Goal: Task Accomplishment & Management: Complete application form

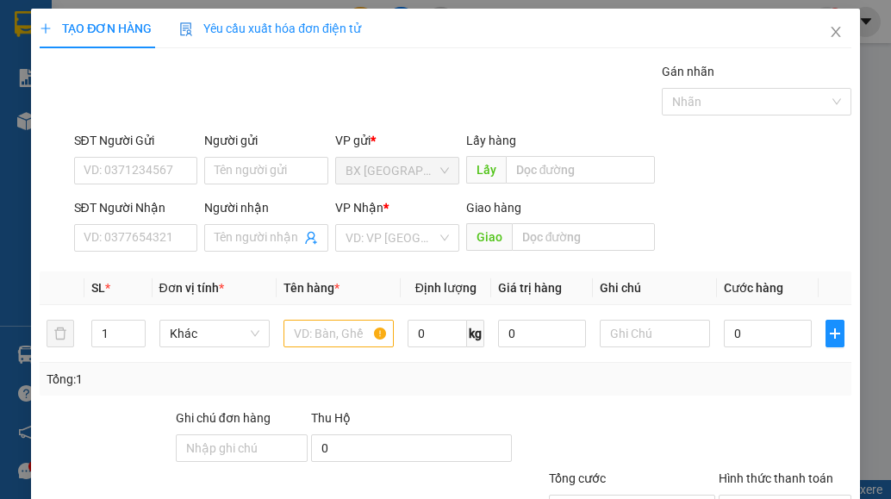
scroll to position [115, 0]
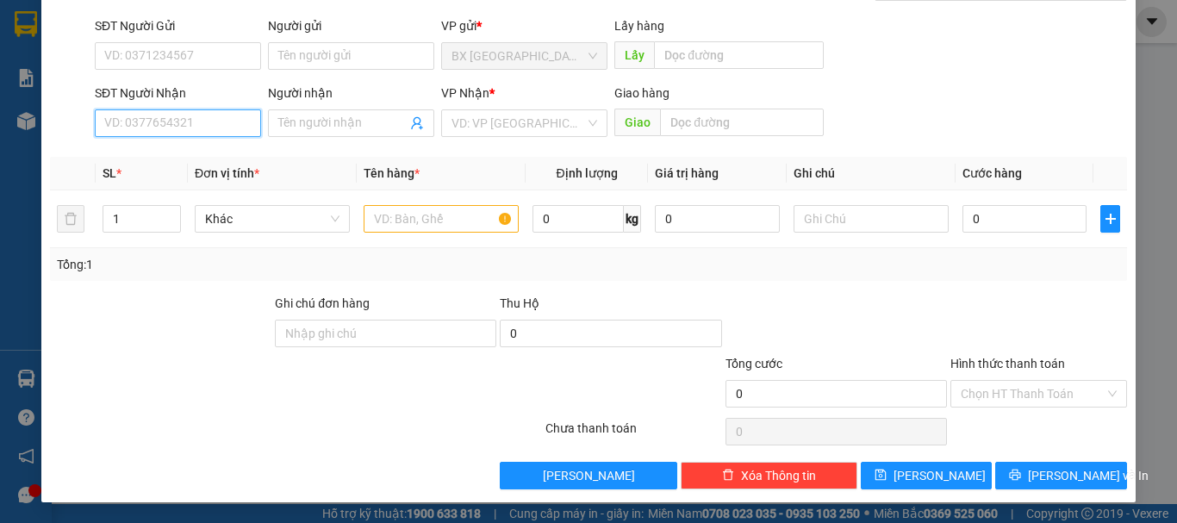
click at [181, 129] on input "SĐT Người Nhận" at bounding box center [178, 123] width 166 height 28
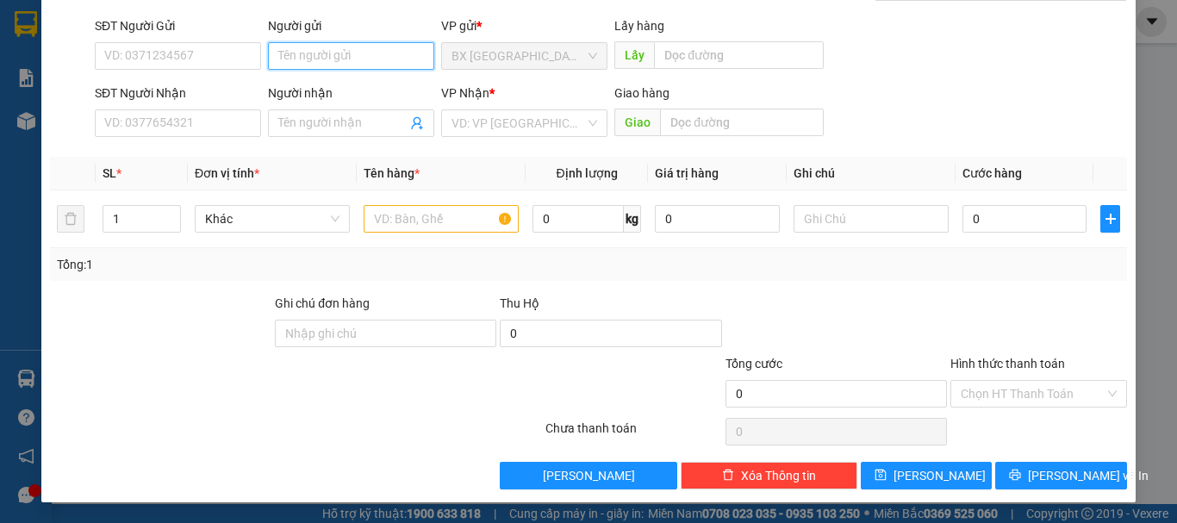
click at [343, 55] on input "Người gửi" at bounding box center [351, 56] width 166 height 28
type input "HS"
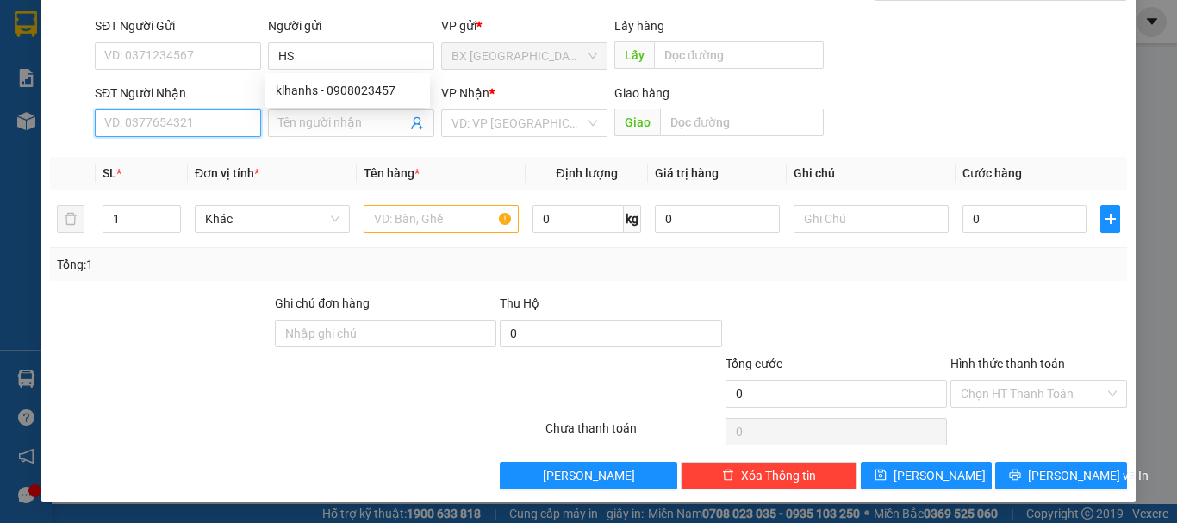
click at [187, 123] on input "SĐT Người Nhận" at bounding box center [178, 123] width 166 height 28
click at [200, 121] on input "0978660101" at bounding box center [178, 123] width 166 height 28
type input "0978660101"
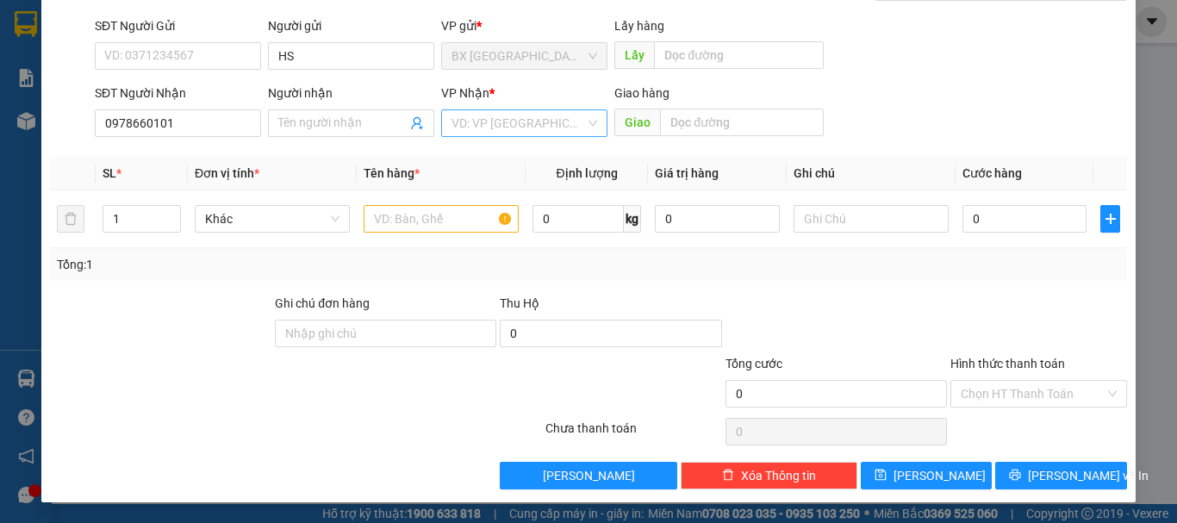
click at [498, 128] on input "search" at bounding box center [518, 123] width 134 height 26
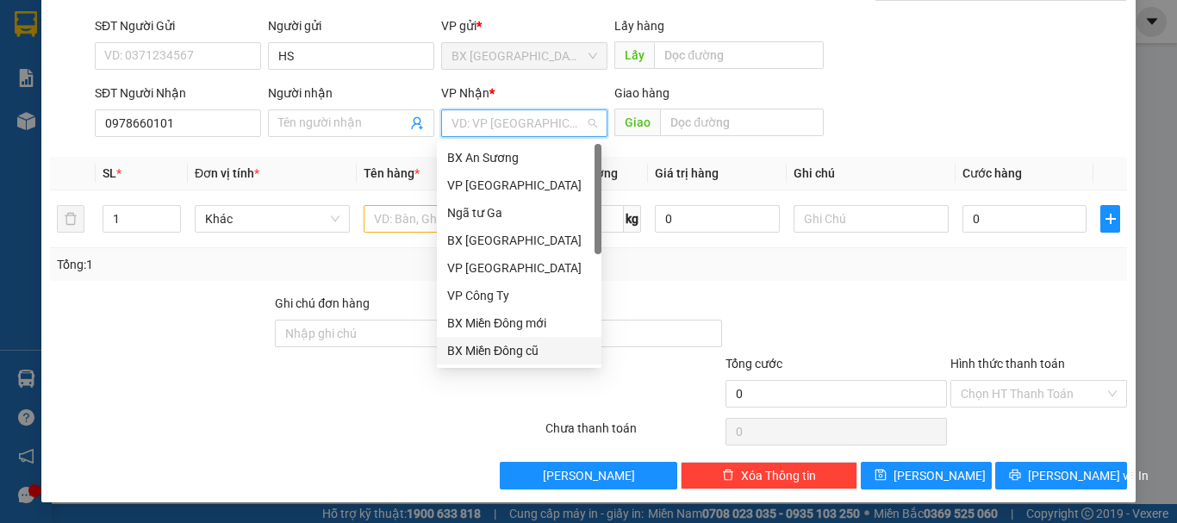
drag, startPoint x: 515, startPoint y: 351, endPoint x: 433, endPoint y: 259, distance: 123.2
click at [516, 351] on div "BX Miền Đông cũ" at bounding box center [519, 350] width 144 height 19
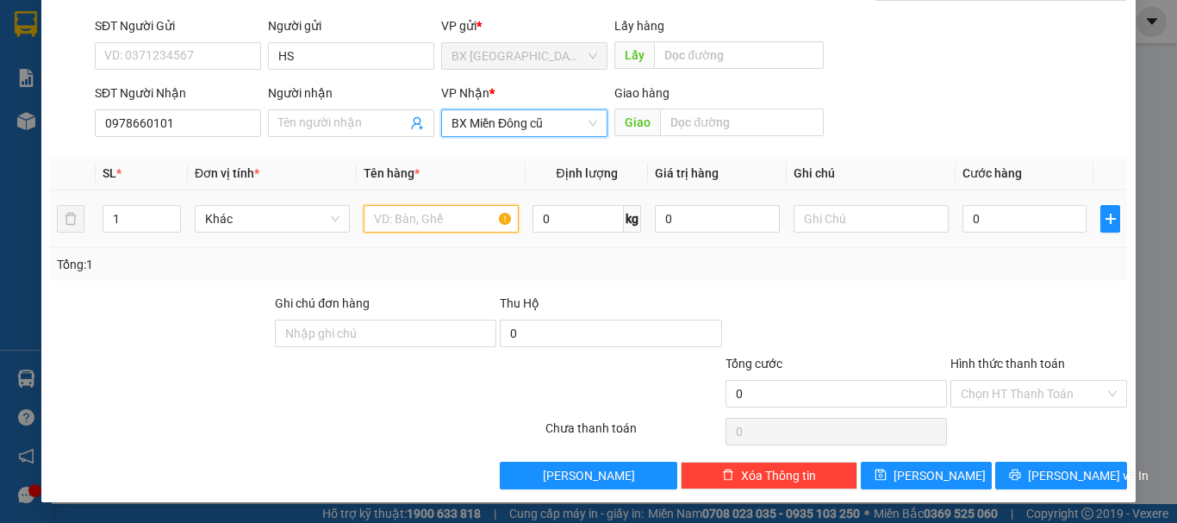
click at [420, 223] on input "text" at bounding box center [441, 219] width 155 height 28
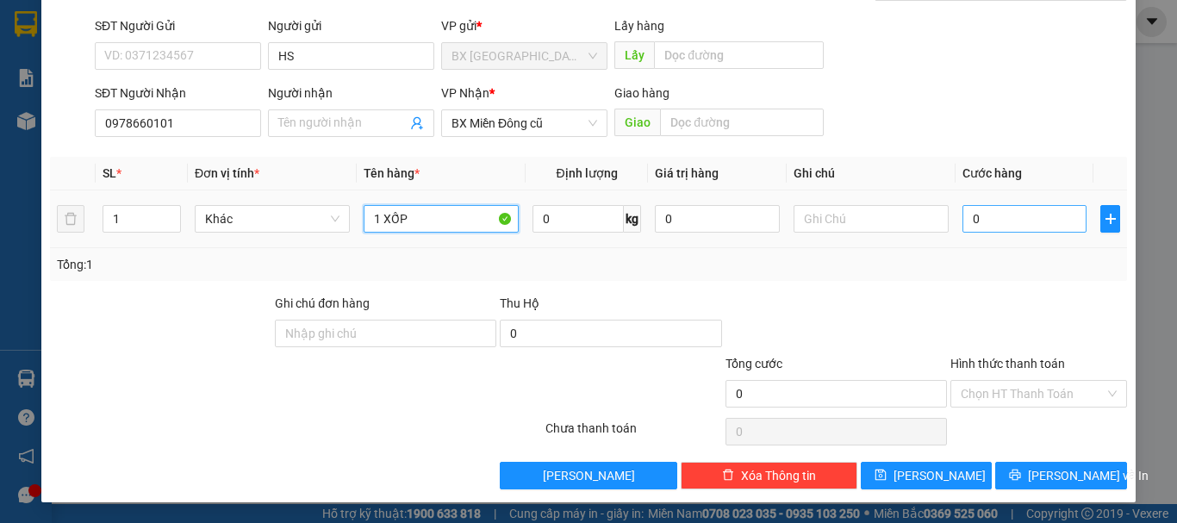
type input "1 XỐP"
click at [1016, 218] on input "0" at bounding box center [1024, 219] width 124 height 28
type input "1"
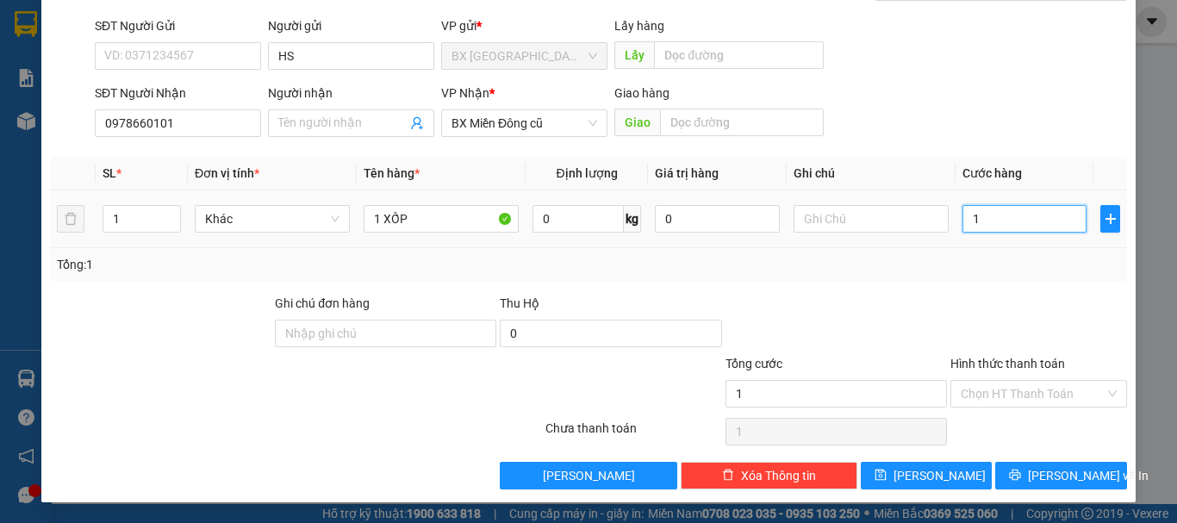
type input "10"
type input "100"
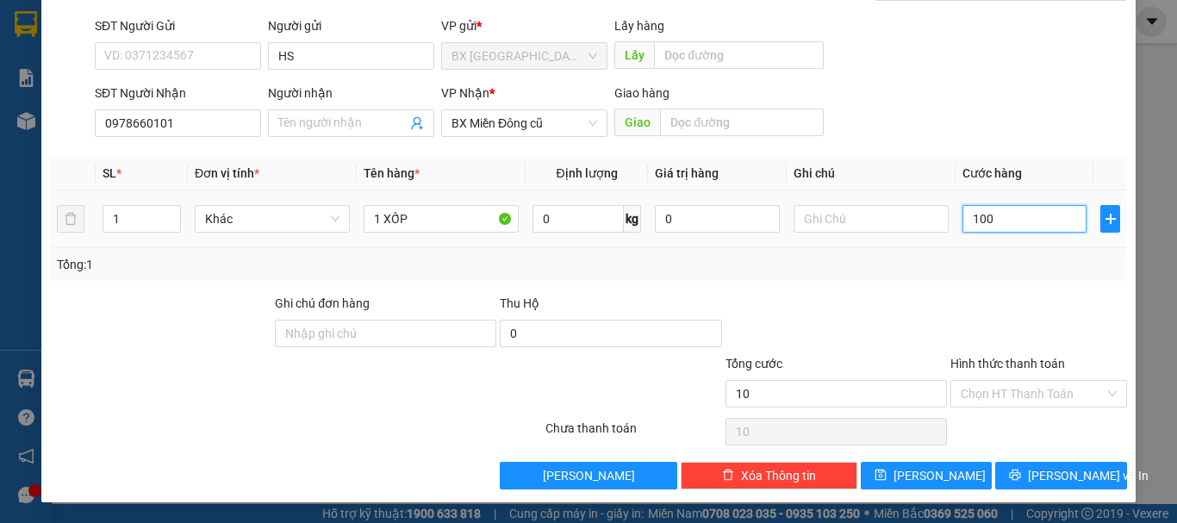
type input "100"
type input "1.000"
type input "10.000"
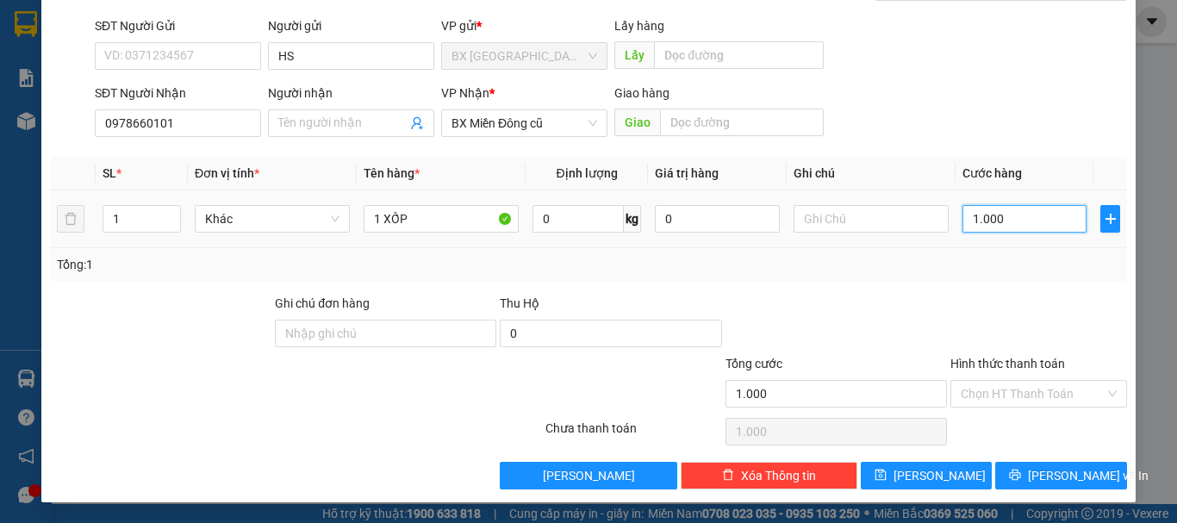
type input "10.000"
type input "100.000"
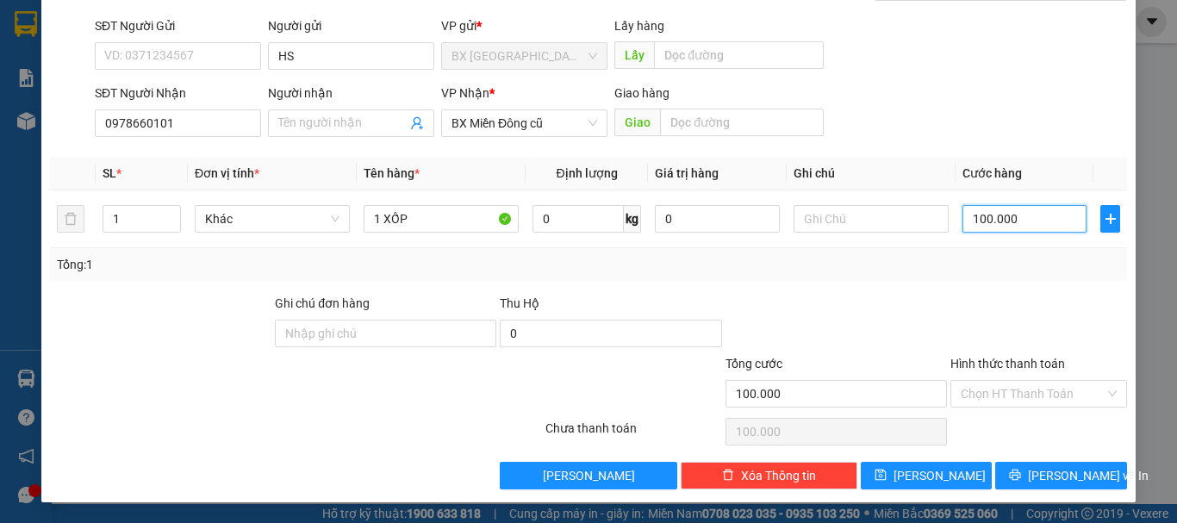
type input "100.000"
click at [1083, 491] on div "TẠO ĐƠN HÀNG Yêu cầu xuất hóa đơn điện tử Transit Pickup Surcharge Ids Transit …" at bounding box center [588, 198] width 1094 height 608
click at [1073, 478] on span "[PERSON_NAME] và In" at bounding box center [1088, 475] width 121 height 19
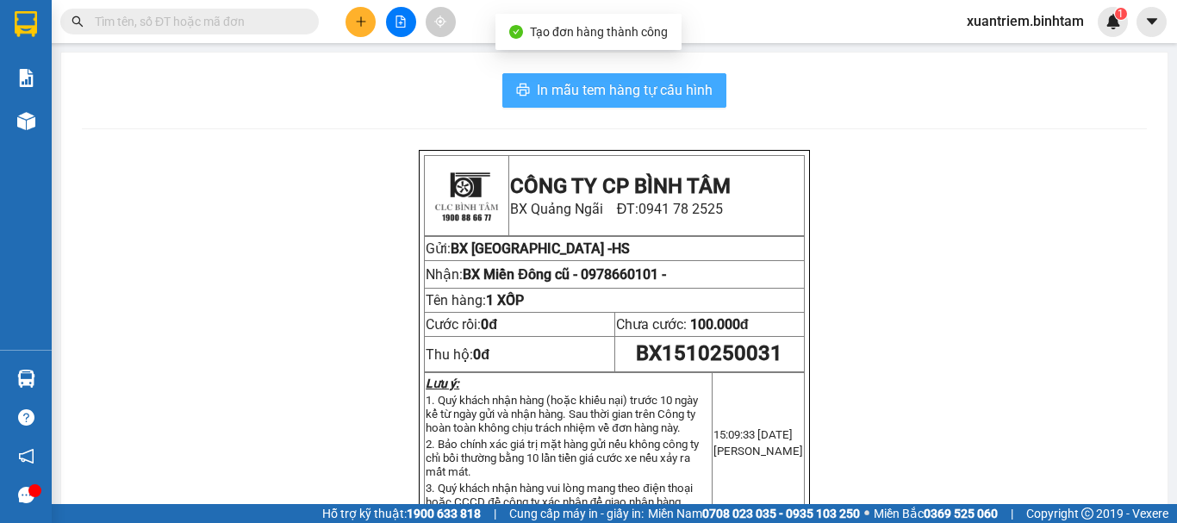
click at [646, 79] on span "In mẫu tem hàng tự cấu hình" at bounding box center [625, 90] width 176 height 22
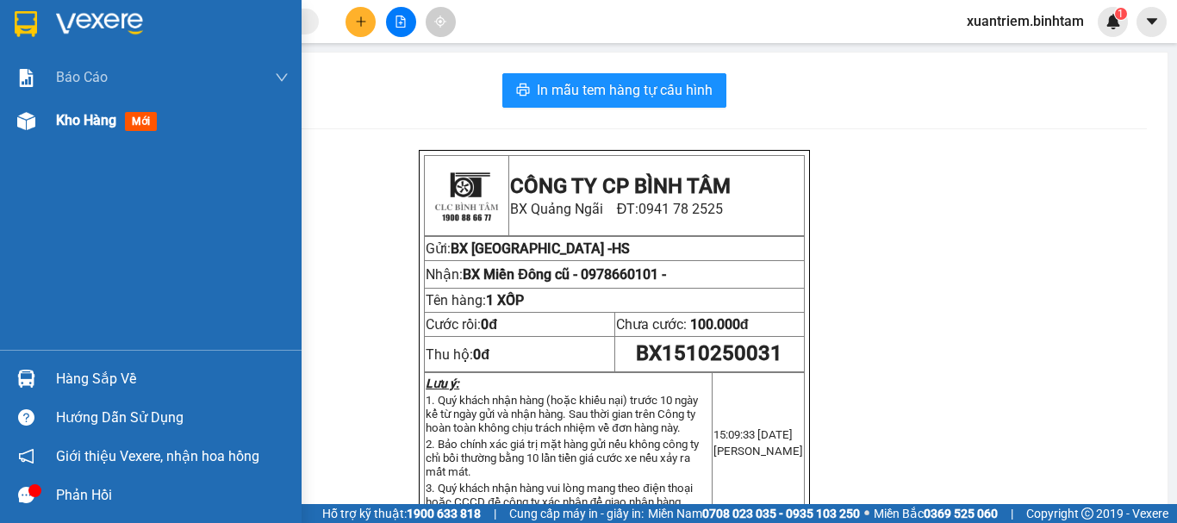
click at [98, 110] on div "Kho hàng mới" at bounding box center [110, 120] width 108 height 22
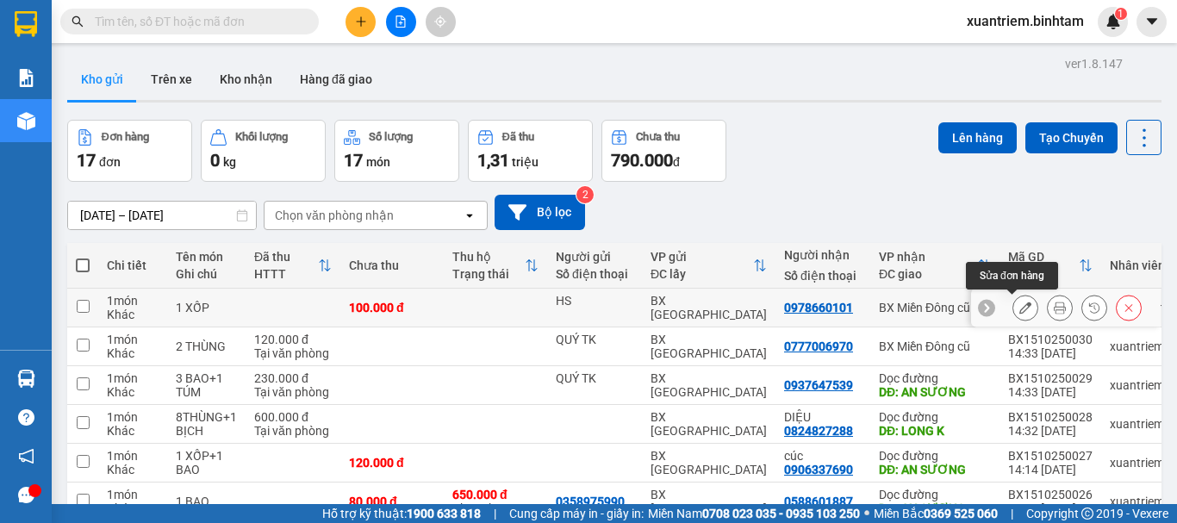
click at [1013, 310] on button at bounding box center [1025, 308] width 24 height 30
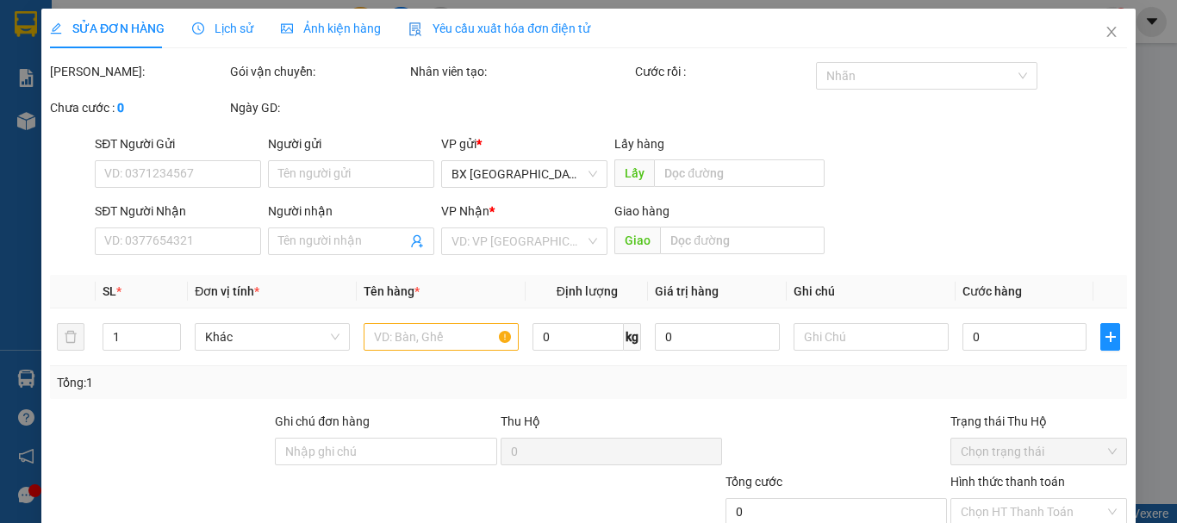
type input "HS"
type input "0978660101"
type input "100.000"
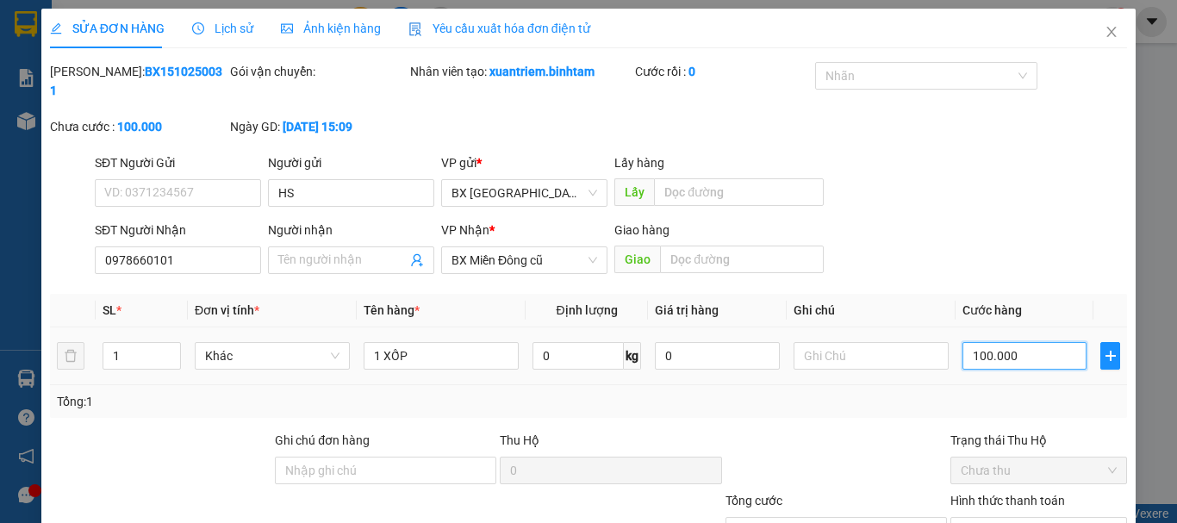
click at [999, 342] on input "100.000" at bounding box center [1024, 356] width 124 height 28
type input "1"
type input "12"
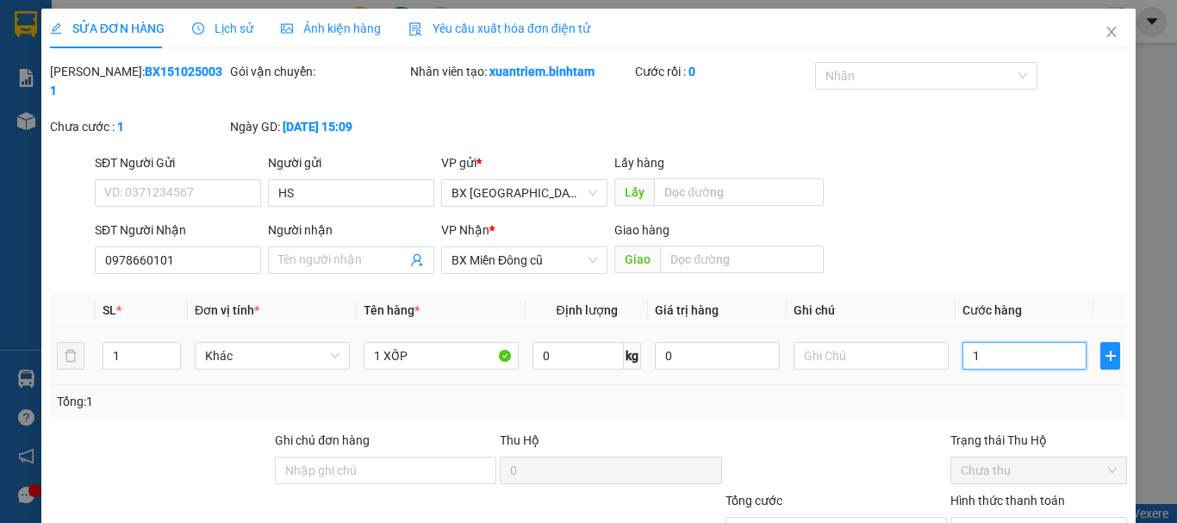
type input "12"
type input "120"
type input "1.200"
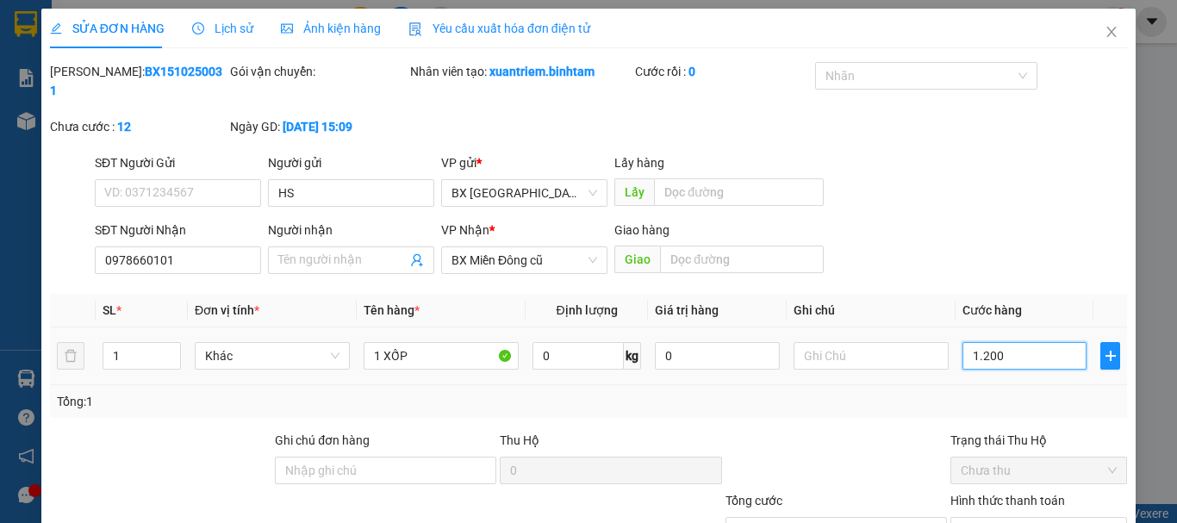
type input "1.200"
type input "12.000"
type input "120.000"
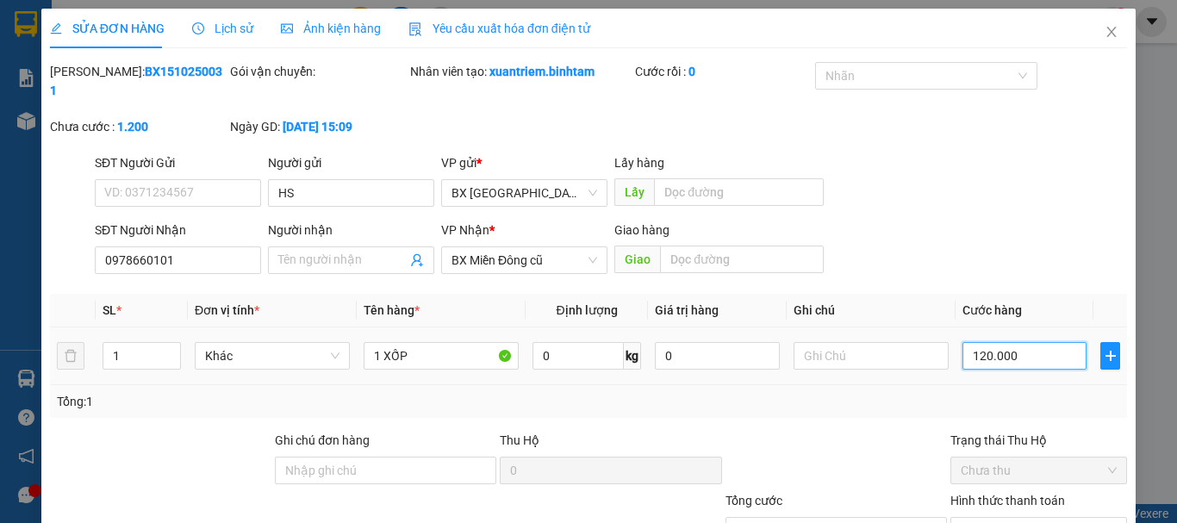
type input "120.000"
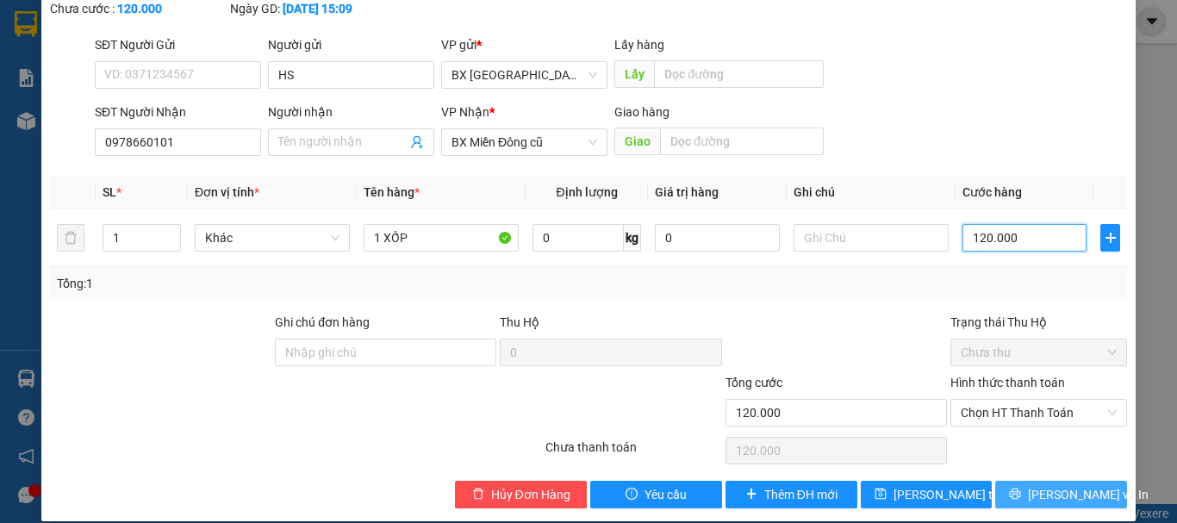
type input "120.000"
click at [1036, 485] on span "[PERSON_NAME] và In" at bounding box center [1088, 494] width 121 height 19
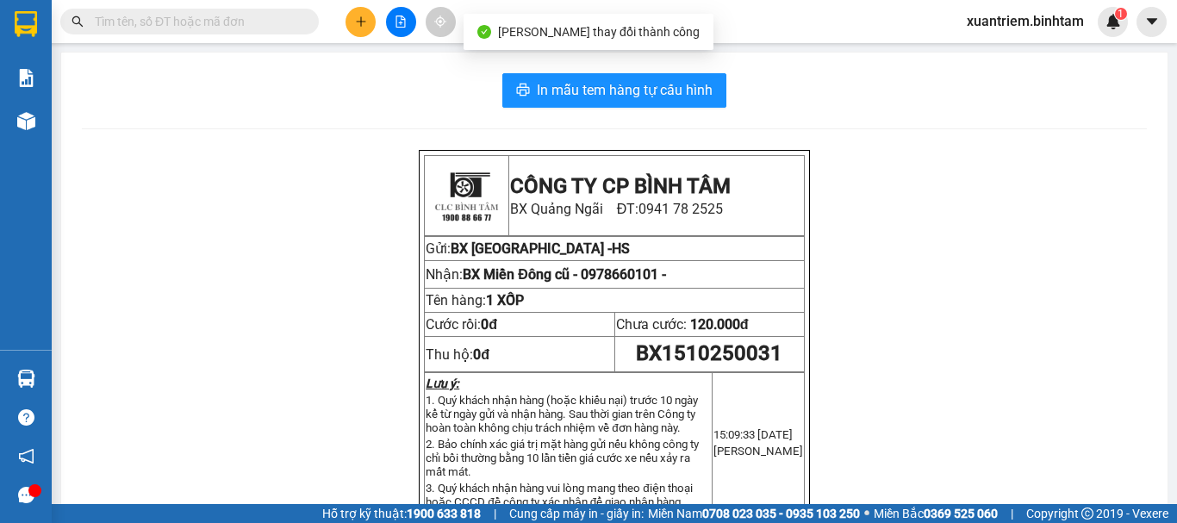
click at [667, 108] on div "In mẫu tem hàng tự cấu hình CÔNG TY CP BÌNH TÂM [GEOGRAPHIC_DATA]: 0941 78 2525…" at bounding box center [614, 509] width 1106 height 913
click at [668, 105] on button "In mẫu tem hàng tự cấu hình" at bounding box center [614, 90] width 224 height 34
